Goal: Information Seeking & Learning: Check status

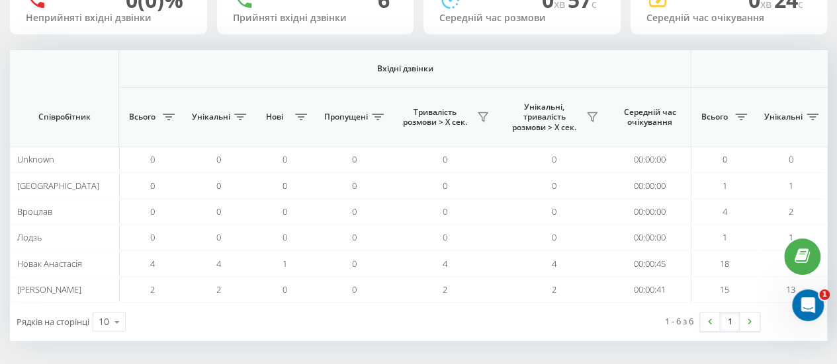
scroll to position [0, 890]
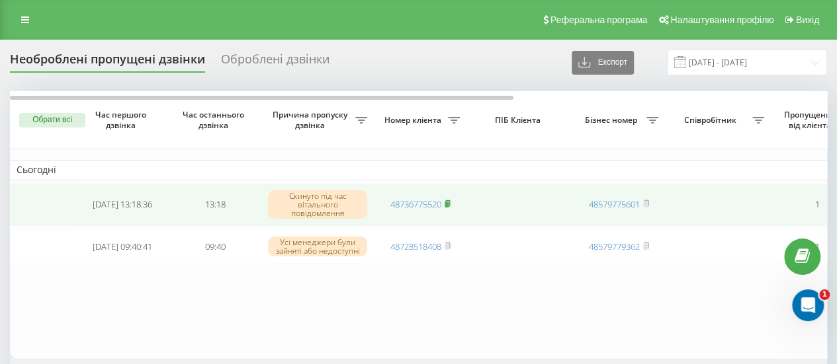
click at [447, 202] on rect at bounding box center [446, 205] width 4 height 6
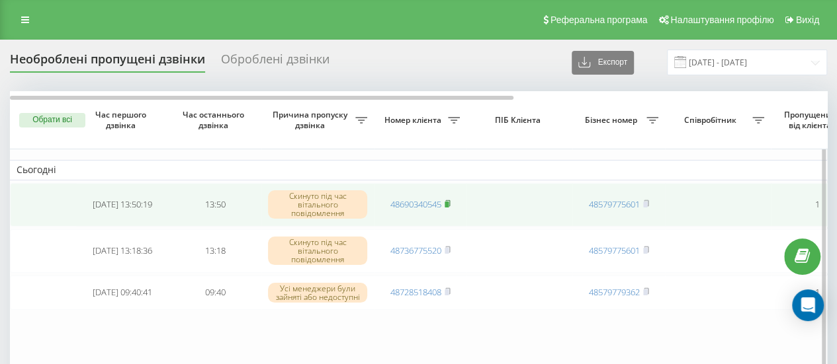
click at [448, 202] on rect at bounding box center [446, 205] width 4 height 6
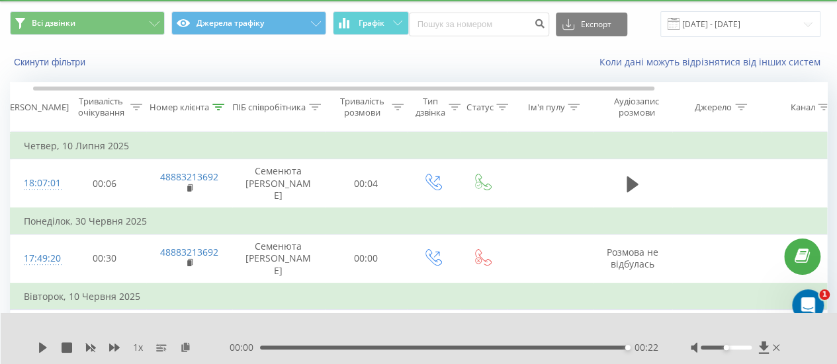
scroll to position [0, 13]
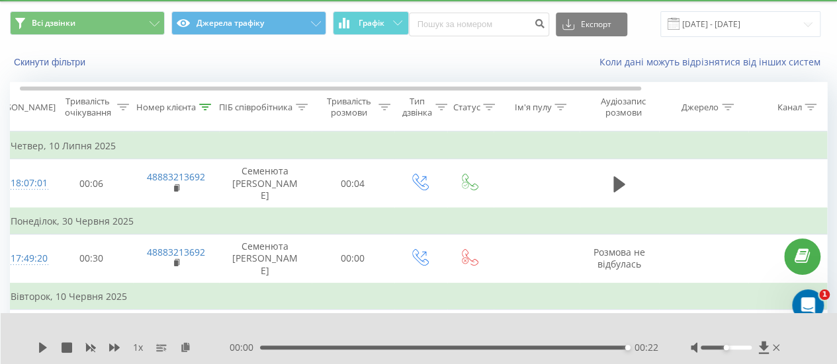
click at [218, 104] on div "Номер клієнта" at bounding box center [176, 107] width 86 height 11
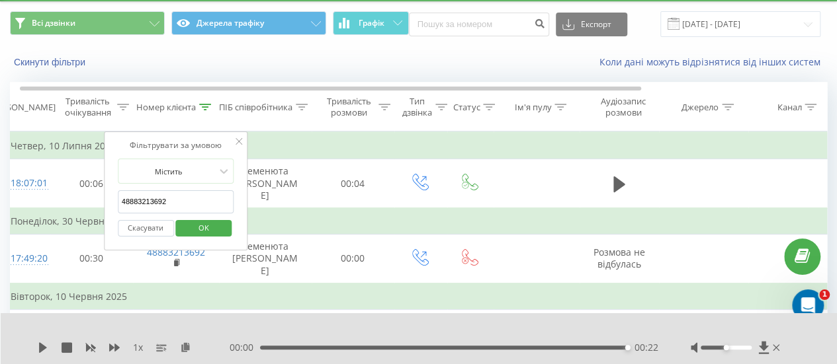
click at [211, 105] on icon at bounding box center [205, 107] width 12 height 7
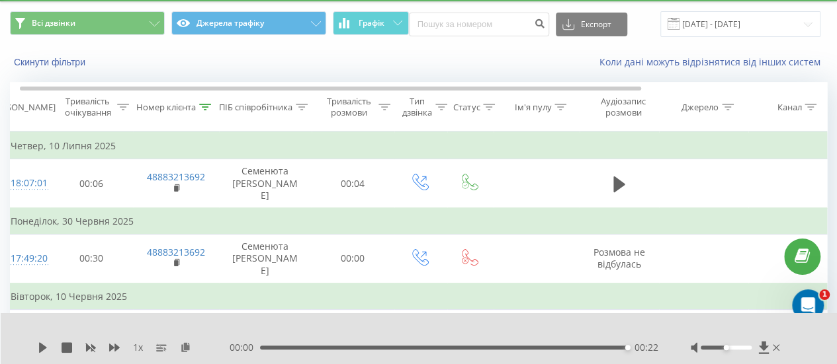
click at [207, 112] on th "Номер клієнта" at bounding box center [176, 107] width 86 height 49
click at [201, 106] on icon at bounding box center [205, 107] width 12 height 7
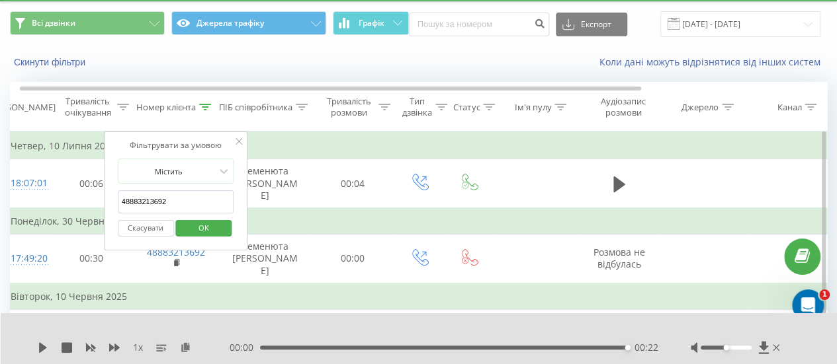
click at [176, 192] on input "48883213692" at bounding box center [176, 201] width 116 height 23
type input "4"
paste input "48690340545"
type input "48690340545"
click at [196, 226] on span "OK" at bounding box center [203, 228] width 37 height 21
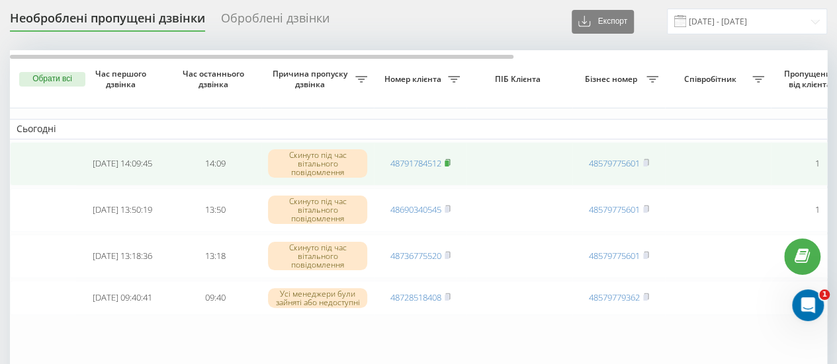
click at [450, 164] on icon at bounding box center [447, 163] width 6 height 8
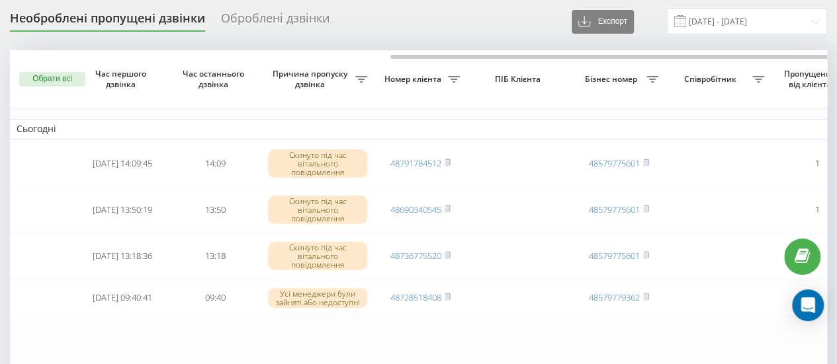
scroll to position [0, 235]
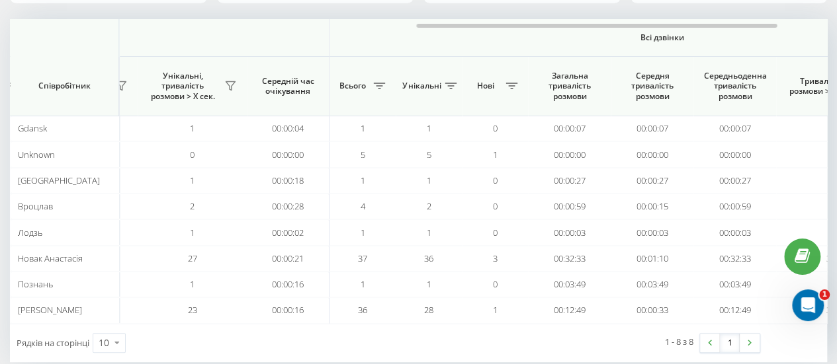
scroll to position [0, 891]
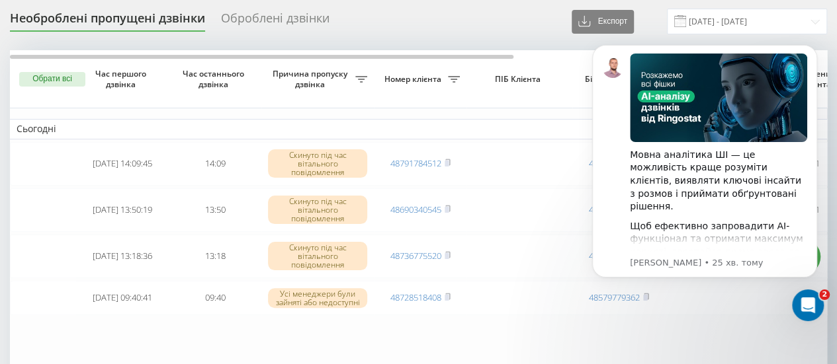
click at [509, 138] on table "Сьогодні 2025-08-20 14:09:45 14:09 Скинуто під час вітального повідомлення 4879…" at bounding box center [671, 230] width 1323 height 360
